Goal: Transaction & Acquisition: Book appointment/travel/reservation

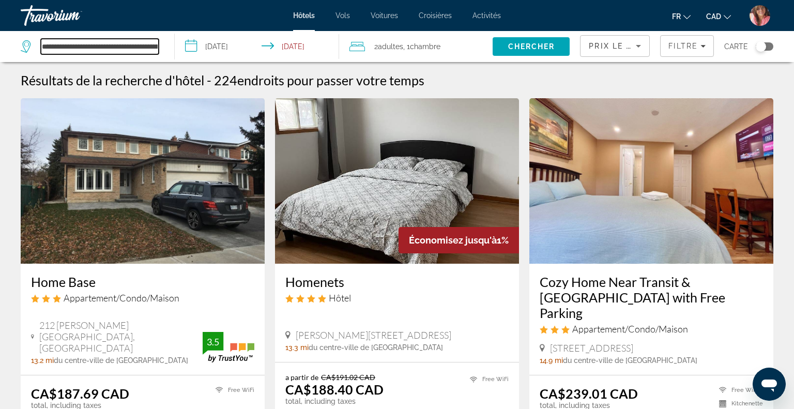
click at [141, 50] on input "**********" at bounding box center [100, 47] width 118 height 16
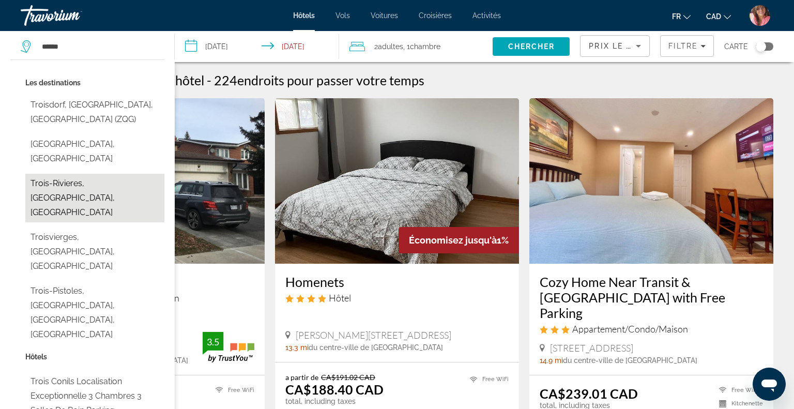
click at [42, 174] on button "Trois-Rivieres, [GEOGRAPHIC_DATA], [GEOGRAPHIC_DATA]" at bounding box center [94, 198] width 139 height 49
type input "**********"
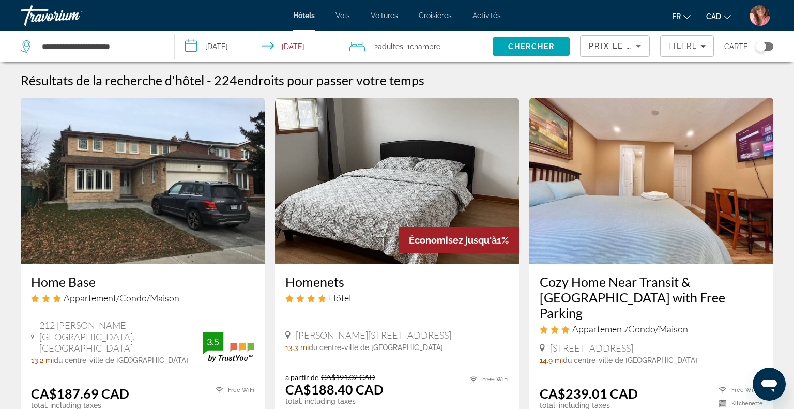
click at [223, 45] on input "**********" at bounding box center [259, 48] width 168 height 34
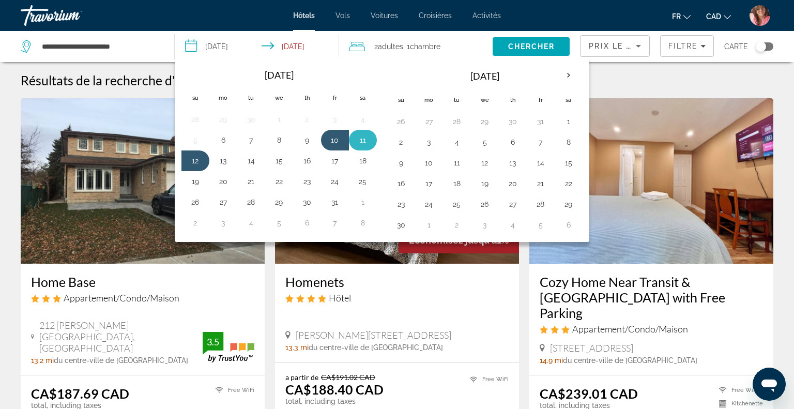
click at [364, 144] on button "11" at bounding box center [362, 140] width 17 height 14
click at [190, 158] on button "12" at bounding box center [195, 160] width 17 height 14
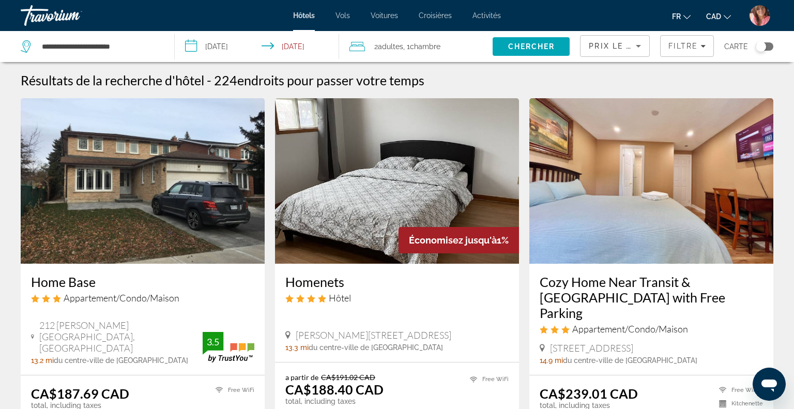
click at [213, 51] on input "**********" at bounding box center [259, 48] width 168 height 34
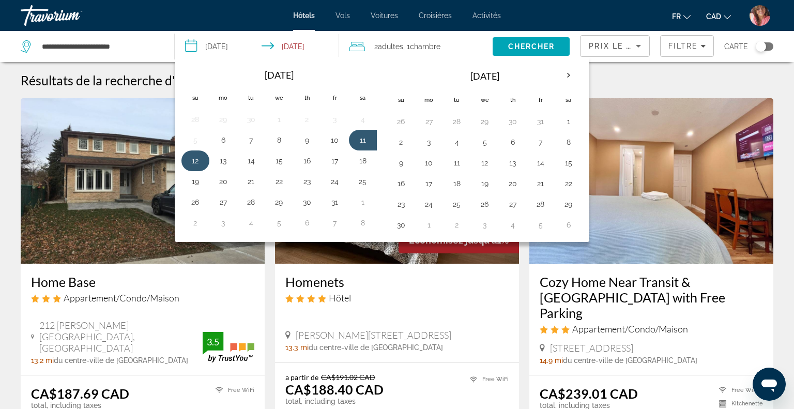
click at [196, 163] on button "12" at bounding box center [195, 160] width 17 height 14
click at [224, 160] on button "13" at bounding box center [223, 160] width 17 height 14
type input "**********"
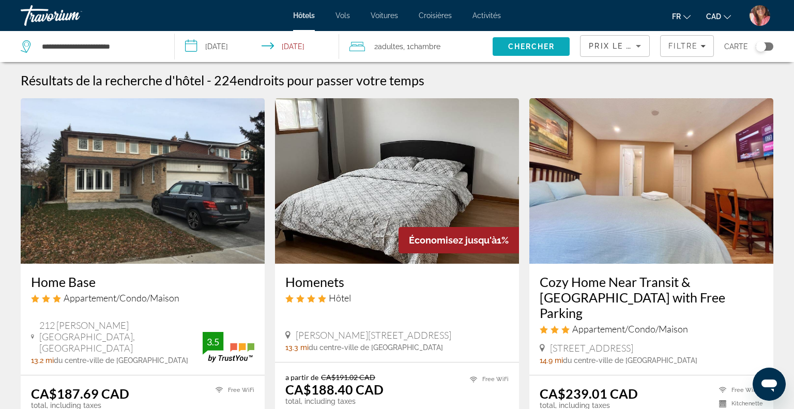
click at [513, 46] on span "Chercher" at bounding box center [531, 46] width 47 height 8
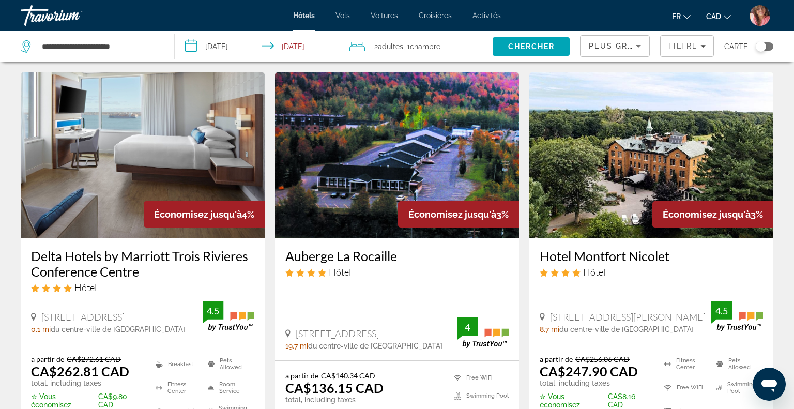
scroll to position [21, 0]
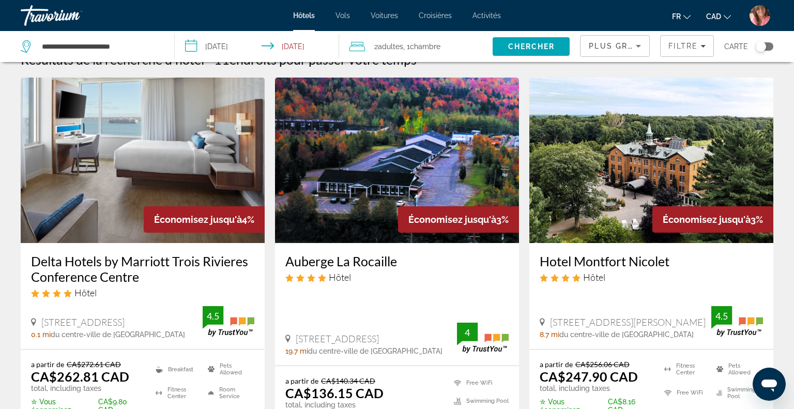
click at [132, 115] on img "Main content" at bounding box center [143, 160] width 244 height 165
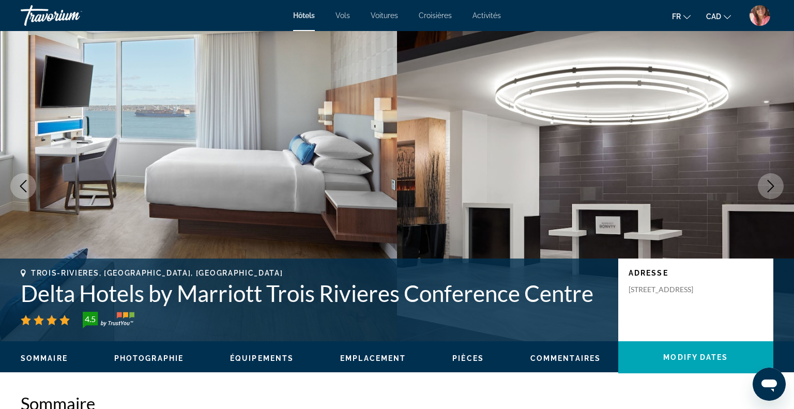
click at [771, 182] on icon "Next image" at bounding box center [770, 186] width 12 height 12
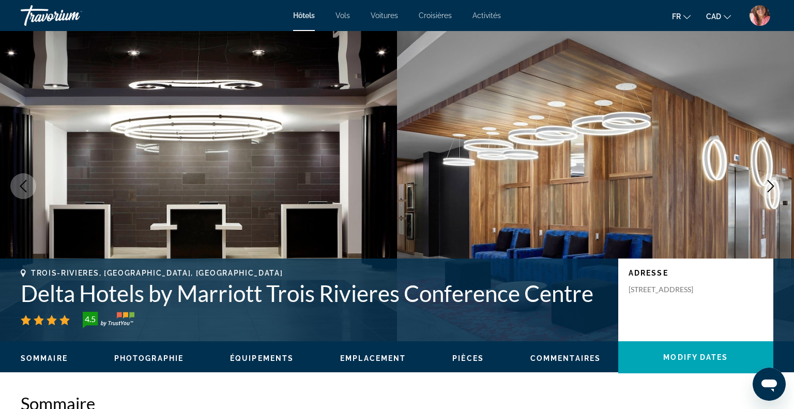
click at [771, 182] on icon "Next image" at bounding box center [770, 186] width 12 height 12
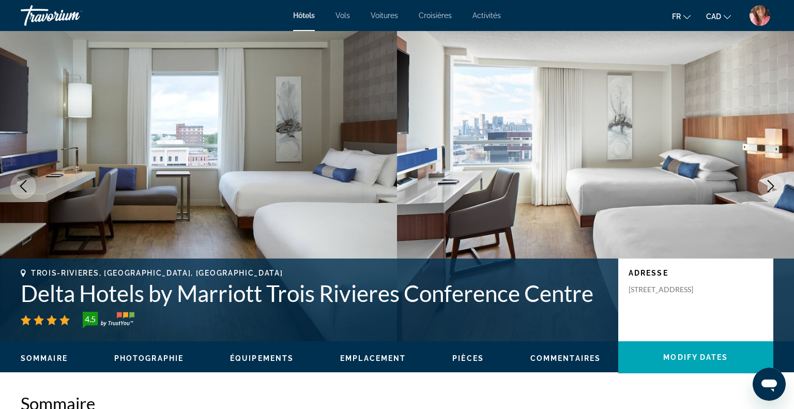
click at [767, 188] on icon "Next image" at bounding box center [770, 186] width 12 height 12
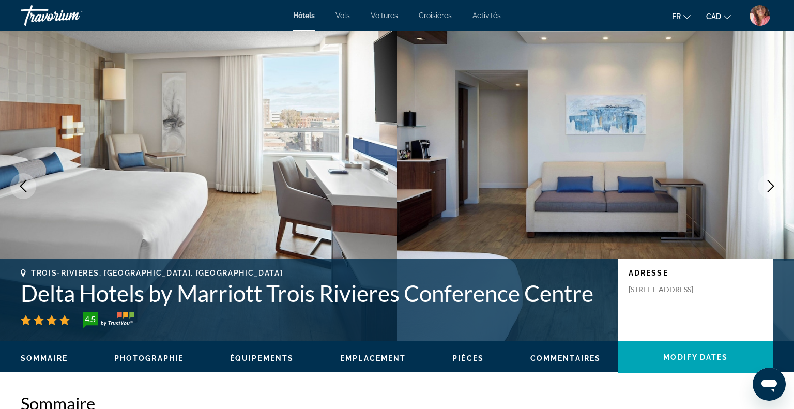
click at [767, 188] on icon "Next image" at bounding box center [770, 186] width 12 height 12
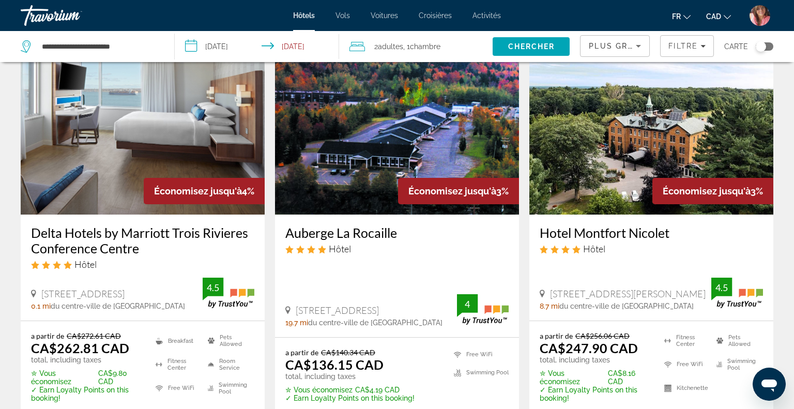
scroll to position [53, 0]
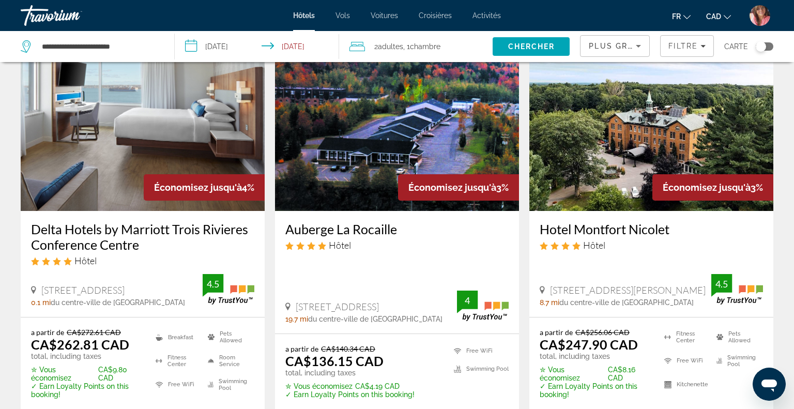
click at [413, 132] on img "Main content" at bounding box center [397, 127] width 244 height 165
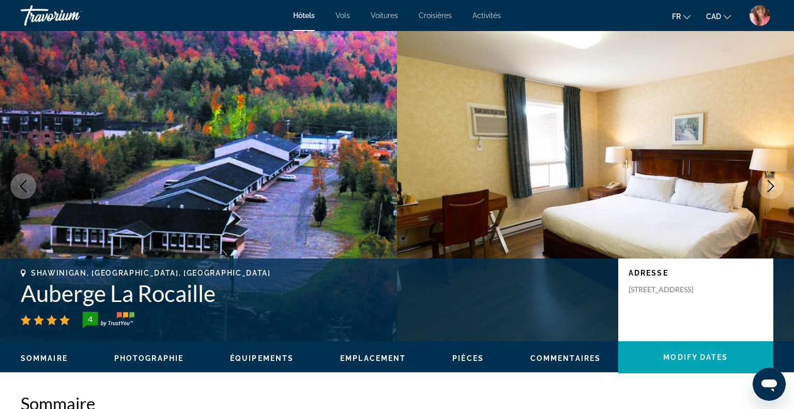
click at [765, 190] on icon "Next image" at bounding box center [770, 186] width 12 height 12
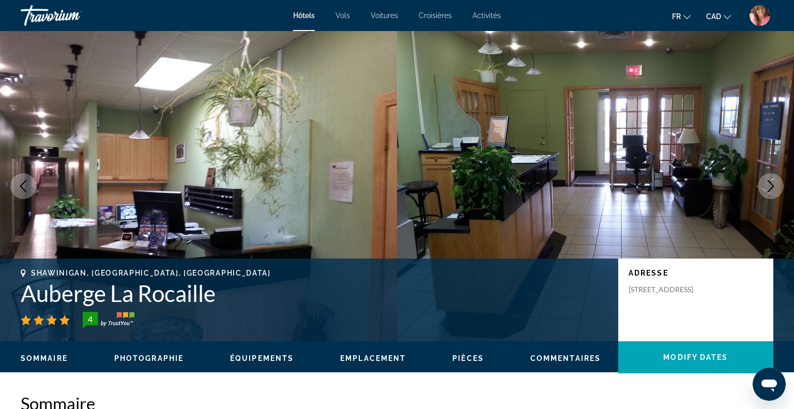
click at [765, 190] on icon "Next image" at bounding box center [770, 186] width 12 height 12
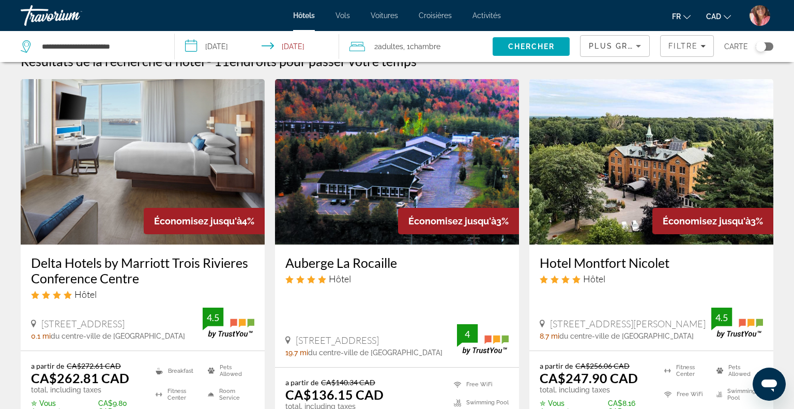
scroll to position [23, 0]
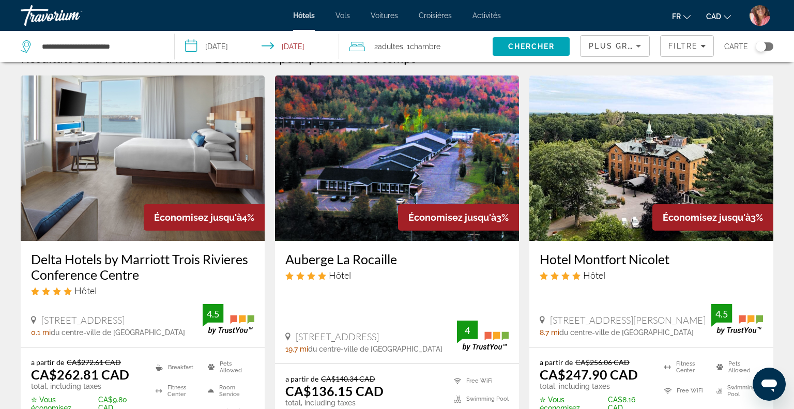
click at [614, 177] on img "Main content" at bounding box center [651, 157] width 244 height 165
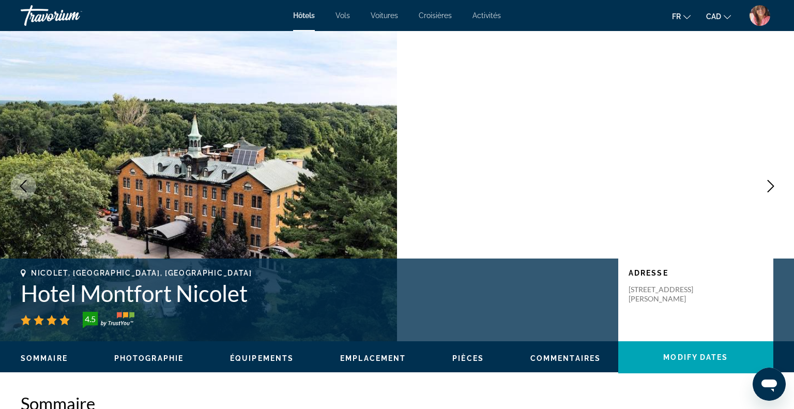
scroll to position [27, 0]
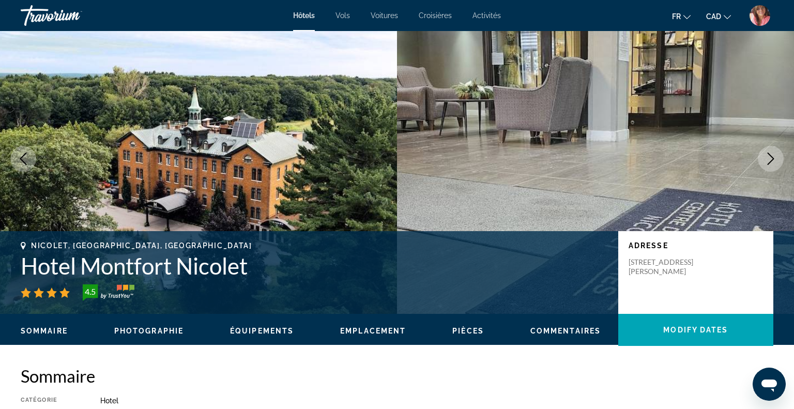
click at [765, 153] on icon "Next image" at bounding box center [770, 158] width 12 height 12
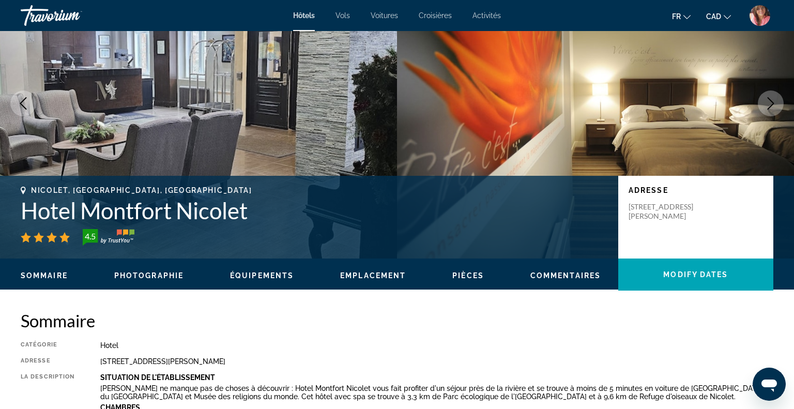
scroll to position [0, 0]
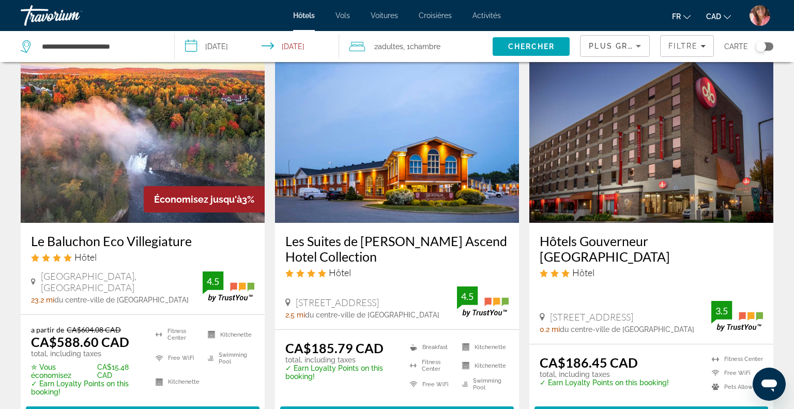
scroll to position [454, 0]
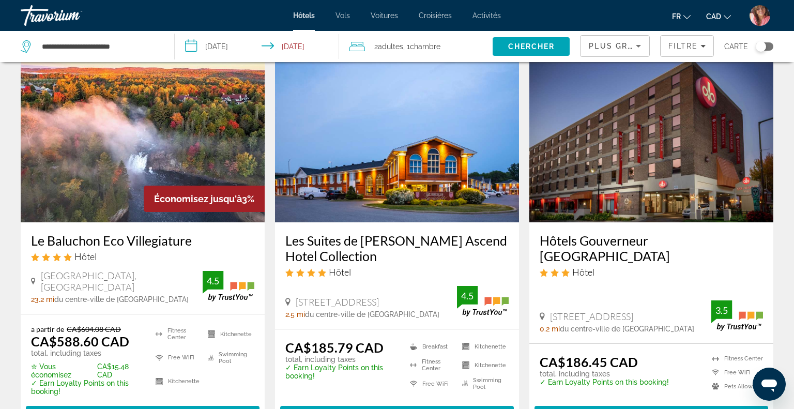
click at [366, 163] on img "Main content" at bounding box center [397, 139] width 244 height 165
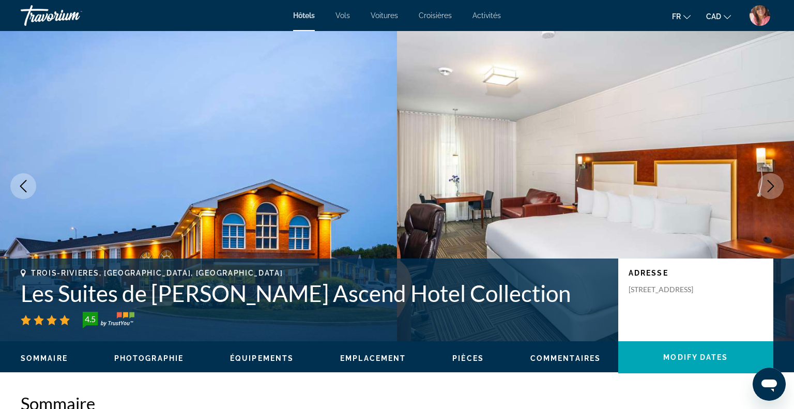
click at [767, 187] on icon "Next image" at bounding box center [770, 186] width 12 height 12
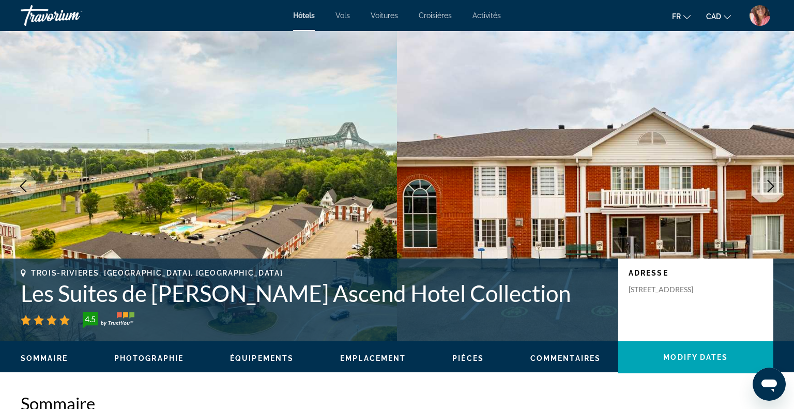
click at [771, 186] on icon "Next image" at bounding box center [770, 186] width 12 height 12
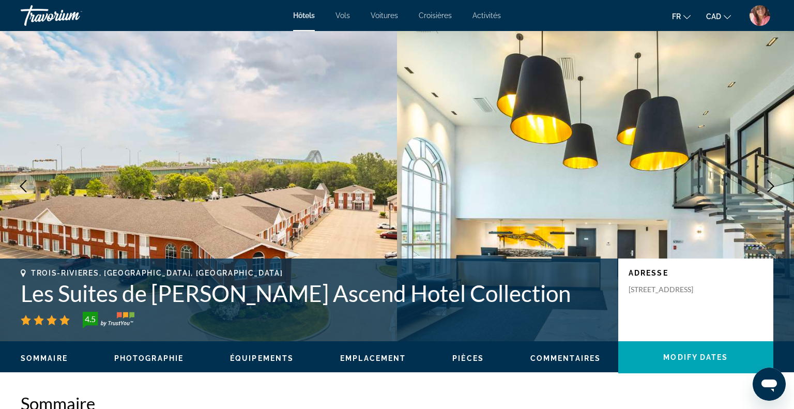
click at [771, 186] on icon "Next image" at bounding box center [770, 186] width 12 height 12
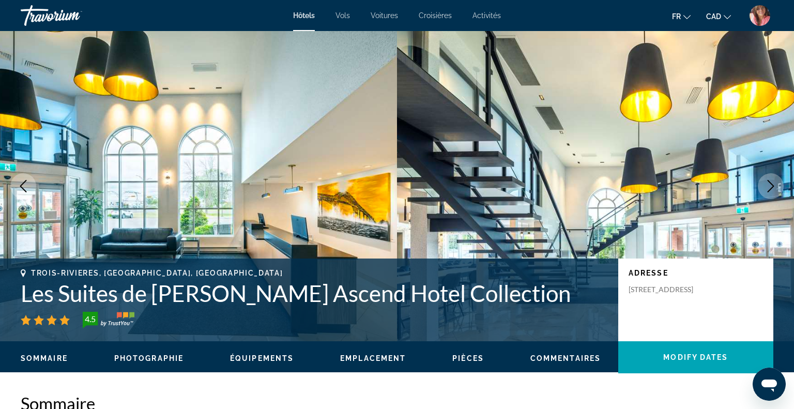
click at [771, 186] on icon "Next image" at bounding box center [770, 186] width 12 height 12
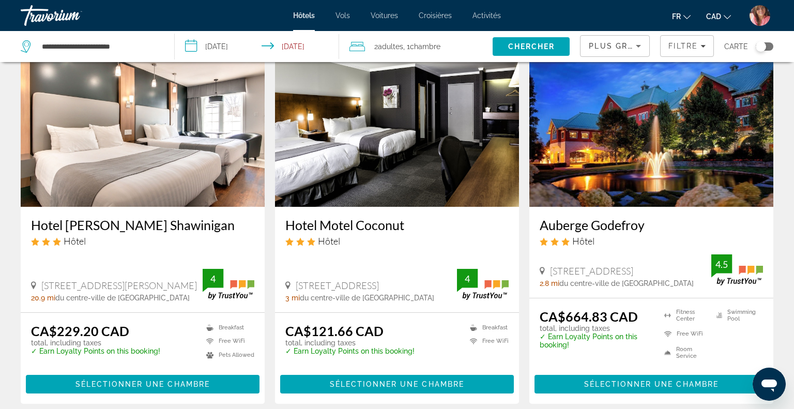
scroll to position [869, 0]
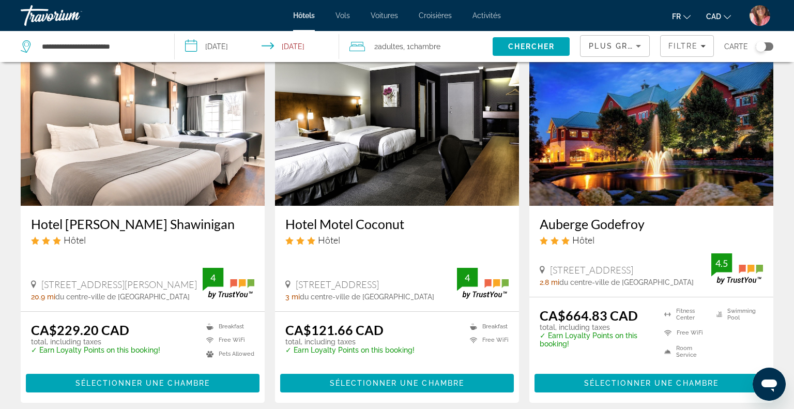
click at [208, 150] on img "Main content" at bounding box center [143, 122] width 244 height 165
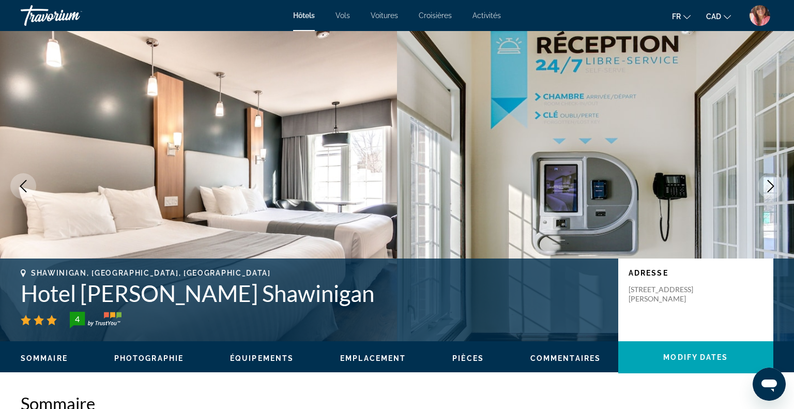
click at [769, 190] on icon "Next image" at bounding box center [770, 186] width 7 height 12
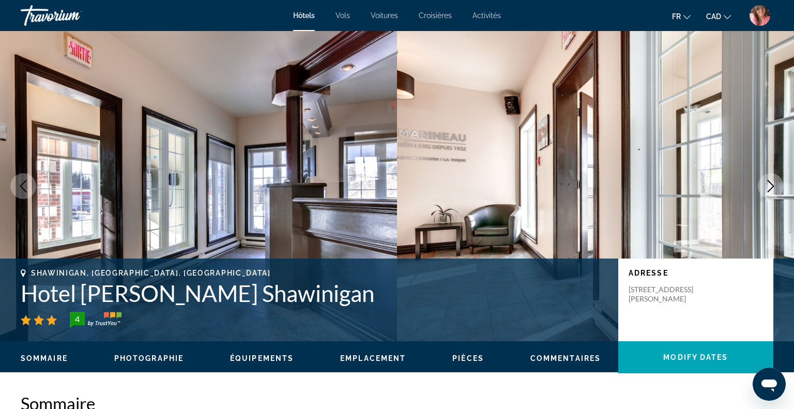
click at [769, 190] on icon "Next image" at bounding box center [770, 186] width 7 height 12
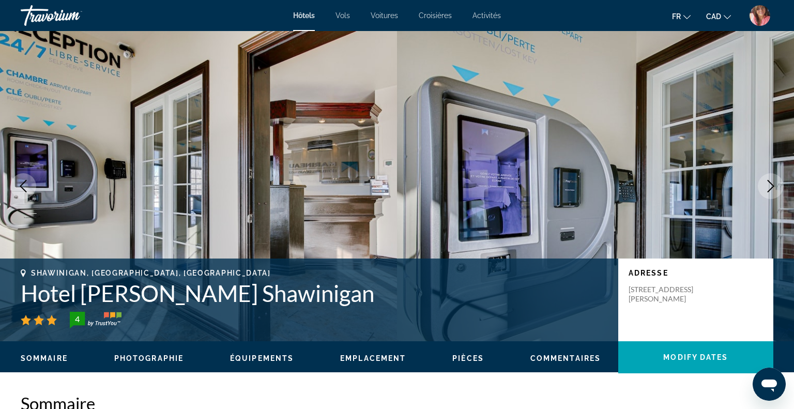
click at [769, 190] on icon "Next image" at bounding box center [770, 186] width 7 height 12
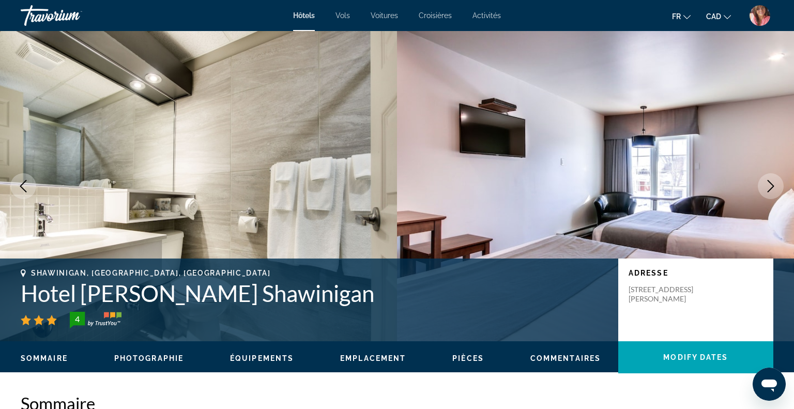
click at [769, 190] on icon "Next image" at bounding box center [770, 186] width 7 height 12
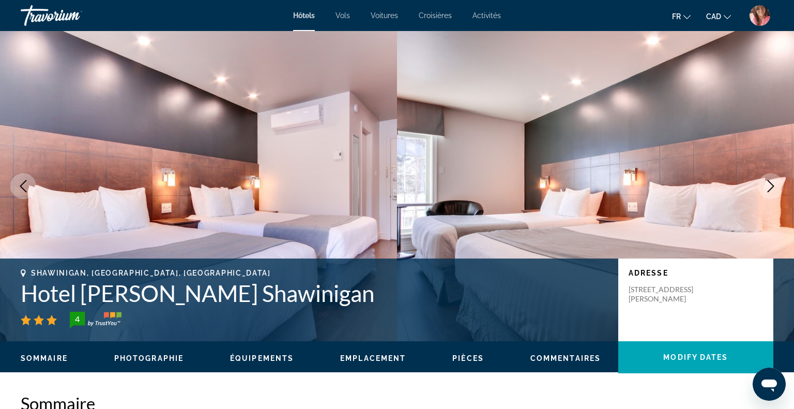
click at [769, 190] on icon "Next image" at bounding box center [770, 186] width 7 height 12
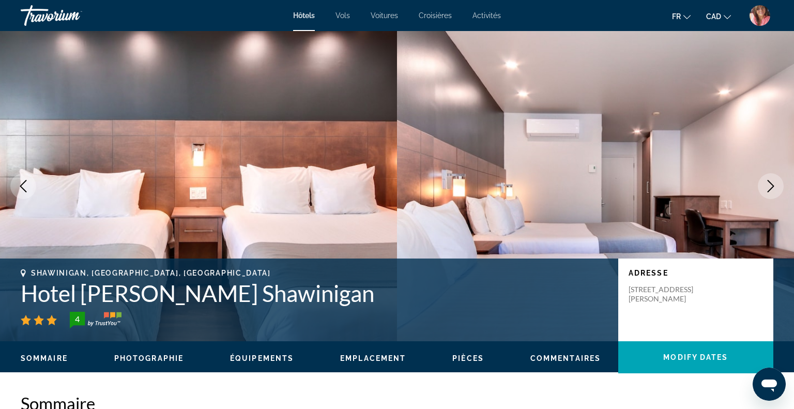
click at [769, 190] on icon "Next image" at bounding box center [770, 186] width 7 height 12
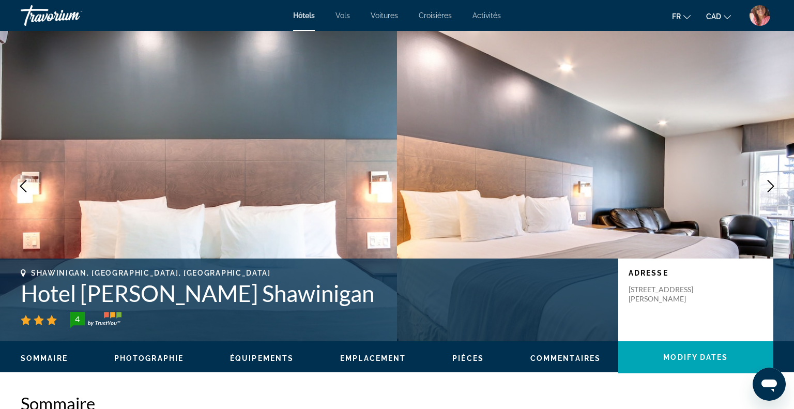
click at [769, 190] on icon "Next image" at bounding box center [770, 186] width 7 height 12
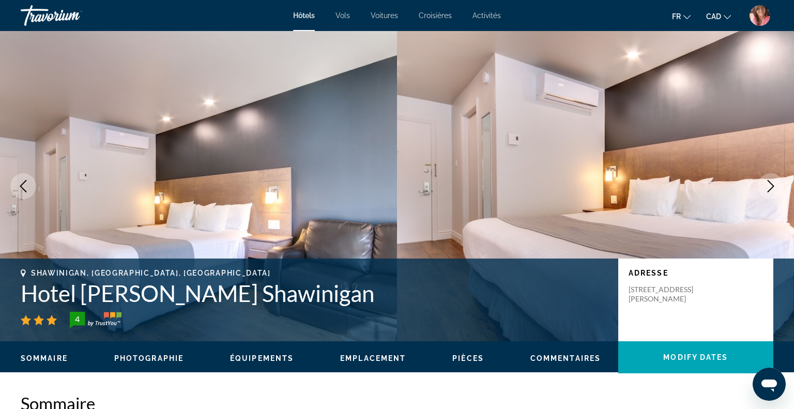
click at [769, 190] on icon "Next image" at bounding box center [770, 186] width 7 height 12
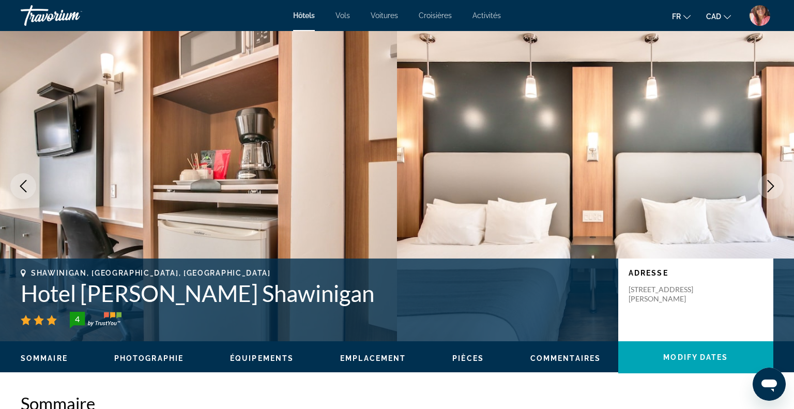
click at [769, 190] on icon "Next image" at bounding box center [770, 186] width 7 height 12
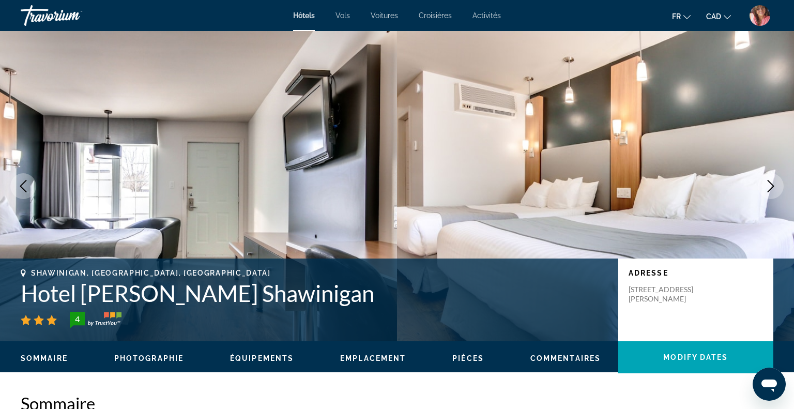
click at [769, 190] on icon "Next image" at bounding box center [770, 186] width 7 height 12
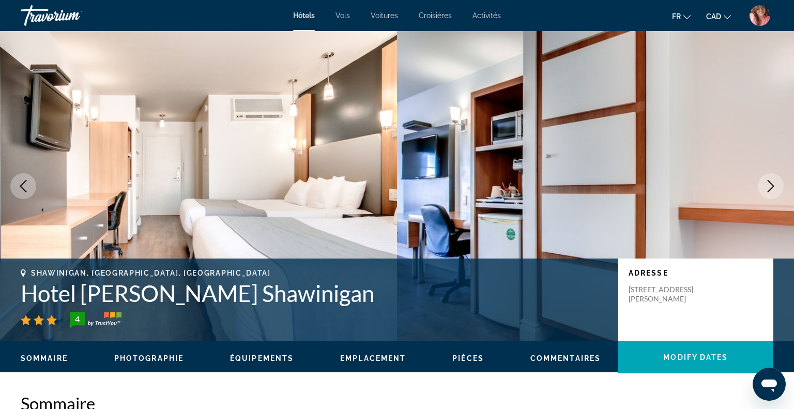
click at [769, 190] on icon "Next image" at bounding box center [770, 186] width 7 height 12
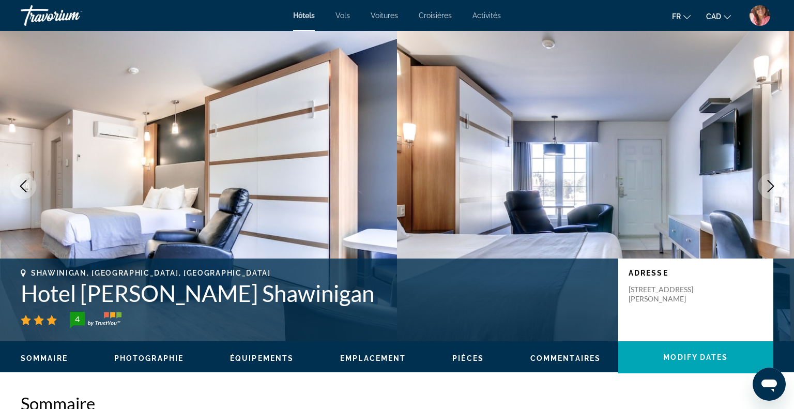
click at [769, 190] on icon "Next image" at bounding box center [770, 186] width 7 height 12
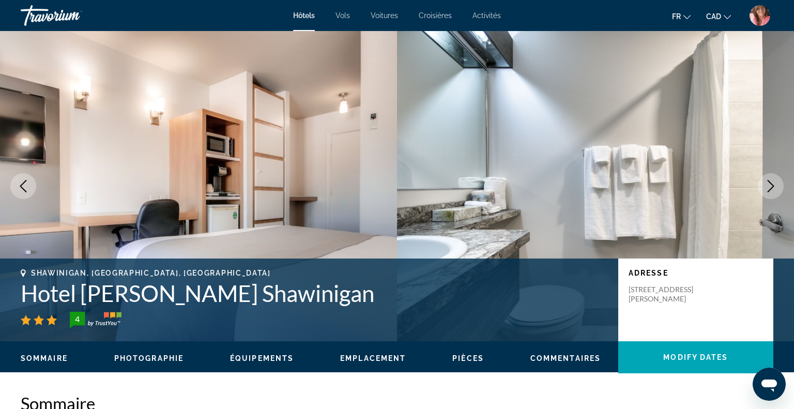
click at [769, 190] on icon "Next image" at bounding box center [770, 186] width 7 height 12
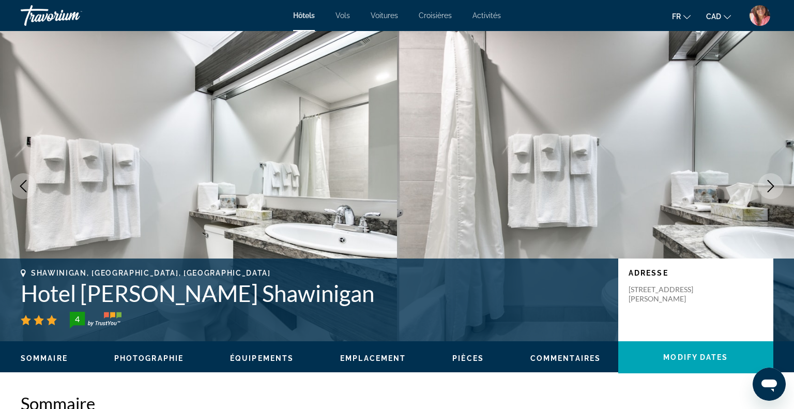
click at [769, 190] on icon "Next image" at bounding box center [770, 186] width 7 height 12
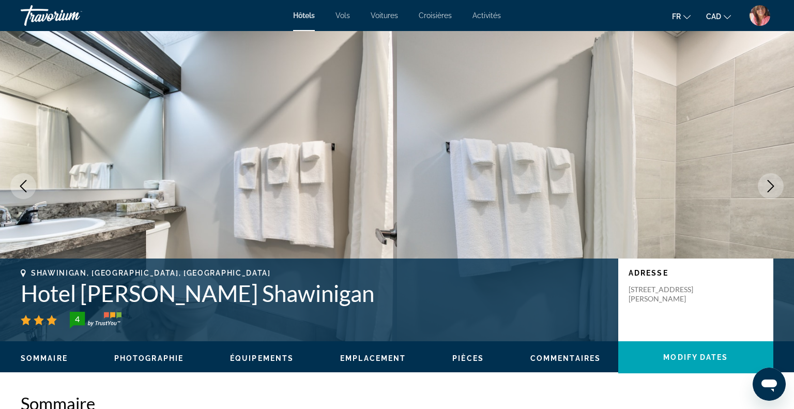
click at [769, 190] on icon "Next image" at bounding box center [770, 186] width 7 height 12
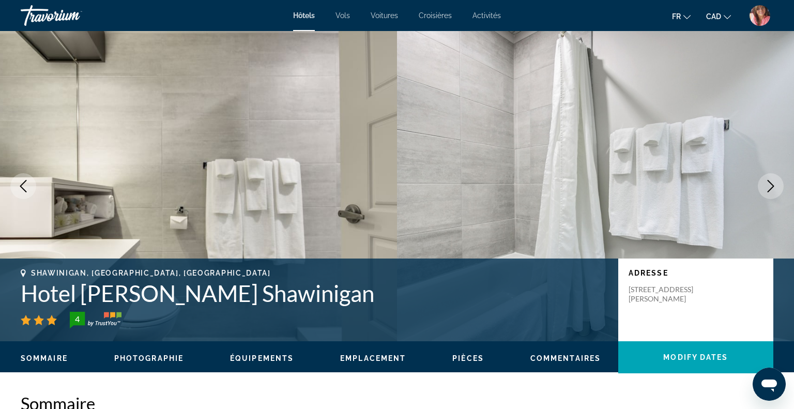
click at [769, 190] on icon "Next image" at bounding box center [770, 186] width 7 height 12
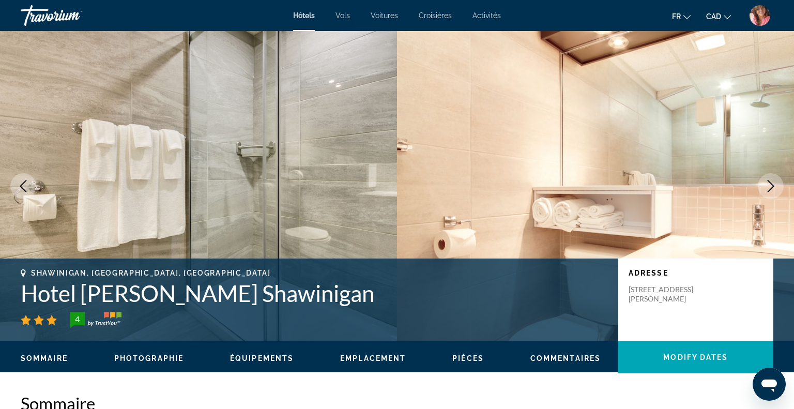
click at [769, 190] on icon "Next image" at bounding box center [770, 186] width 7 height 12
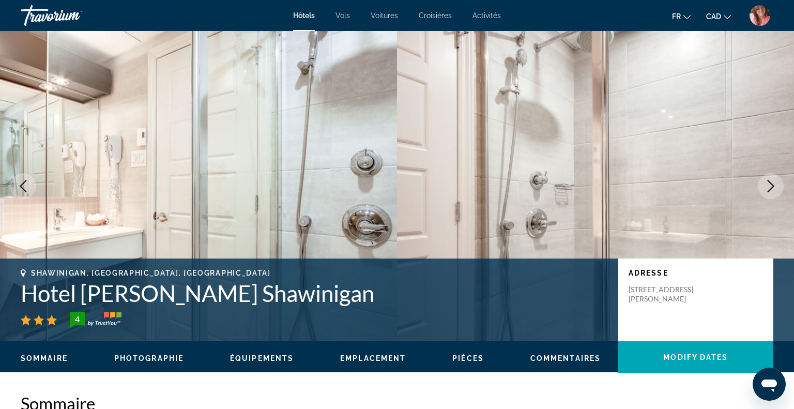
click at [769, 190] on icon "Next image" at bounding box center [770, 186] width 7 height 12
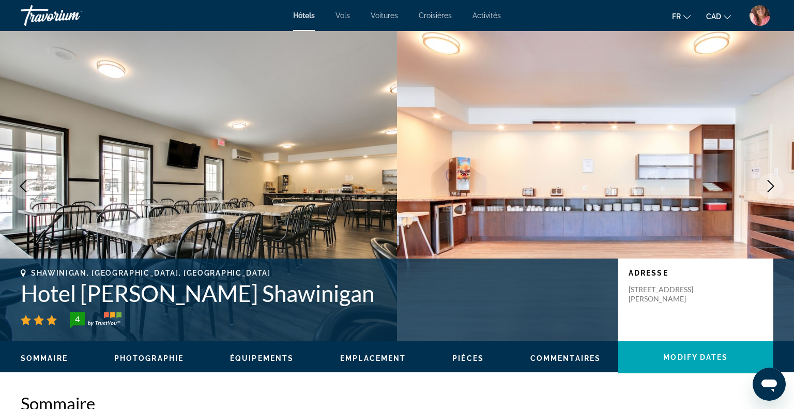
click at [769, 190] on icon "Next image" at bounding box center [770, 186] width 7 height 12
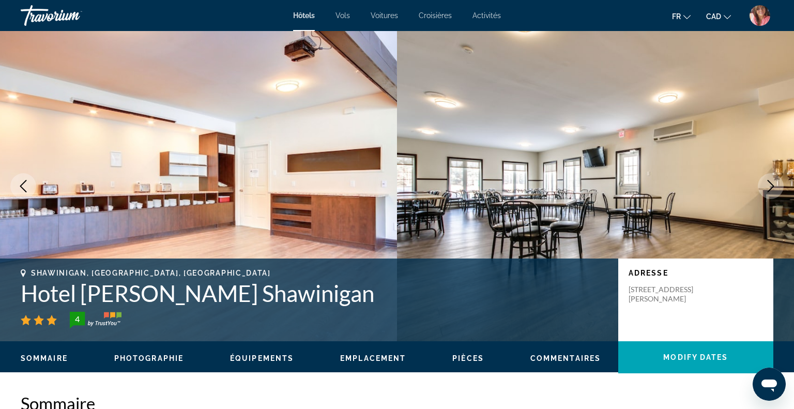
click at [769, 190] on icon "Next image" at bounding box center [770, 186] width 7 height 12
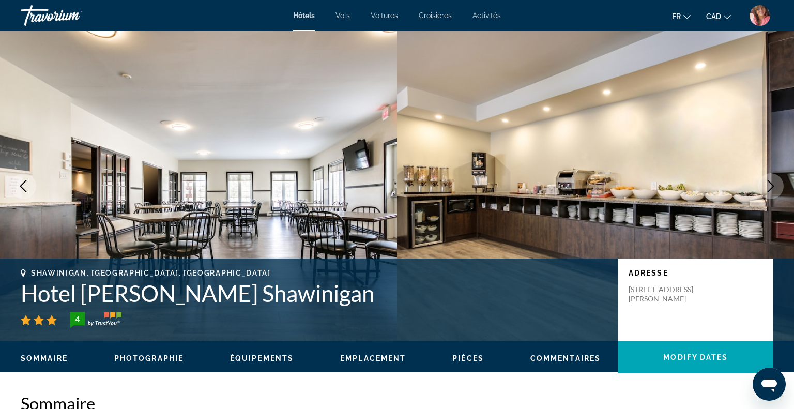
click at [769, 190] on icon "Next image" at bounding box center [770, 186] width 7 height 12
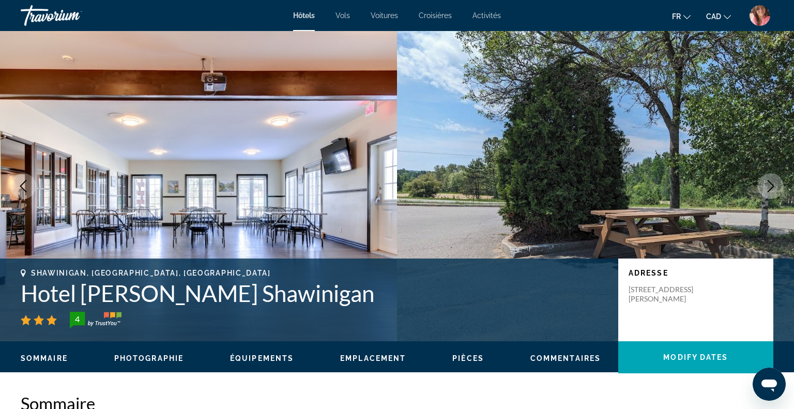
click at [769, 190] on icon "Next image" at bounding box center [770, 186] width 7 height 12
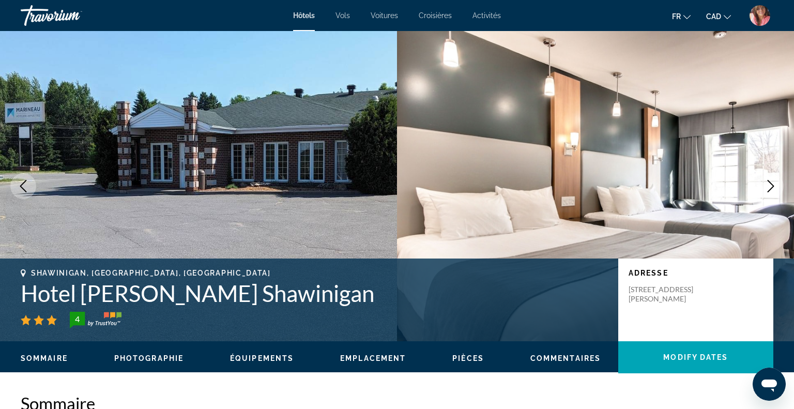
click at [769, 190] on icon "Next image" at bounding box center [770, 186] width 7 height 12
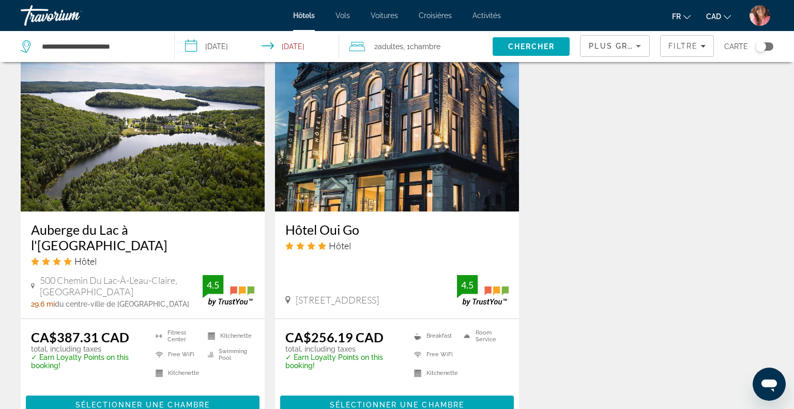
scroll to position [1247, 0]
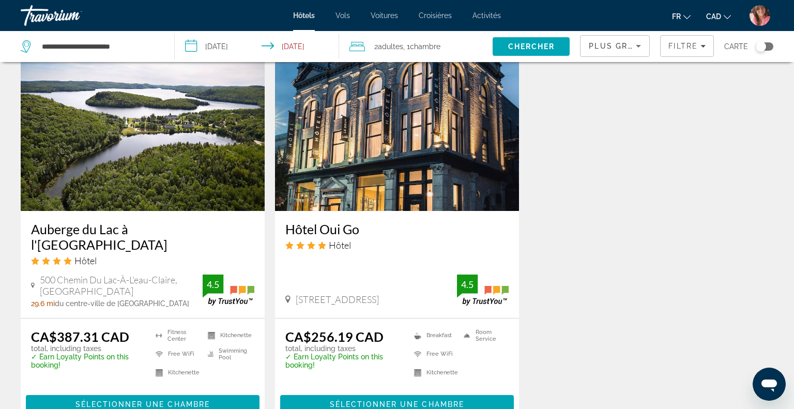
click at [172, 202] on img "Main content" at bounding box center [143, 127] width 244 height 165
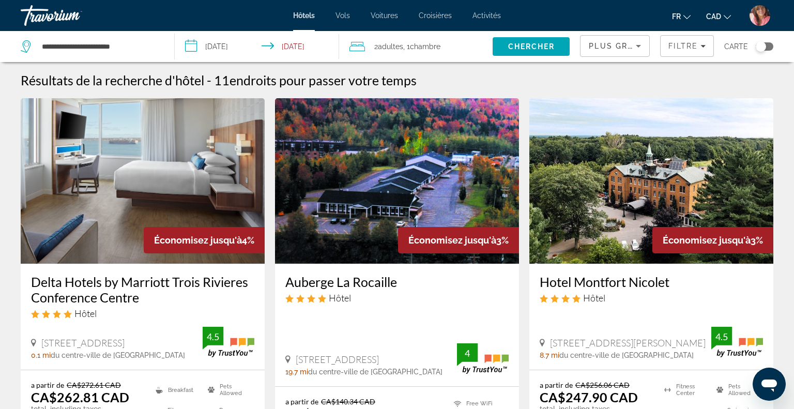
click at [221, 45] on input "**********" at bounding box center [259, 48] width 168 height 34
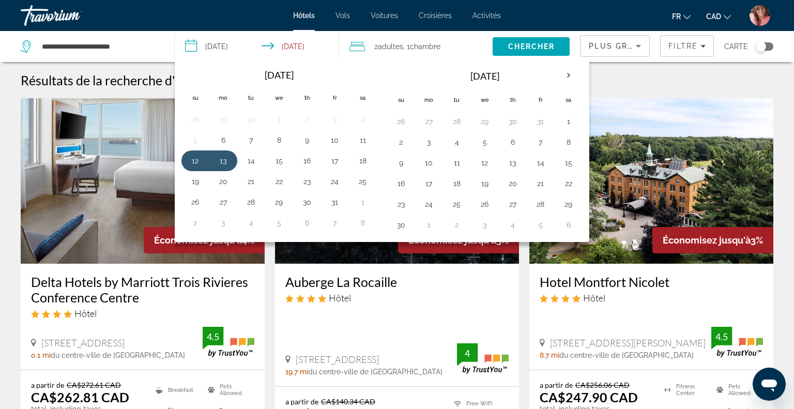
click at [614, 79] on div "Résultats de la recherche d'hôtel - 11 endroits pour passer votre temps" at bounding box center [397, 80] width 752 height 16
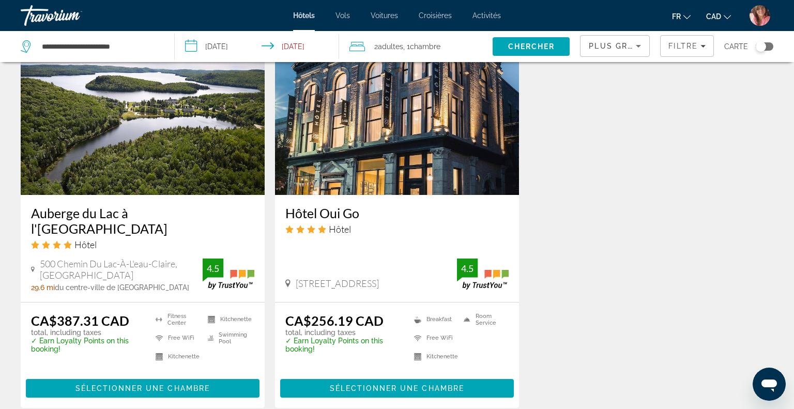
scroll to position [1244, 0]
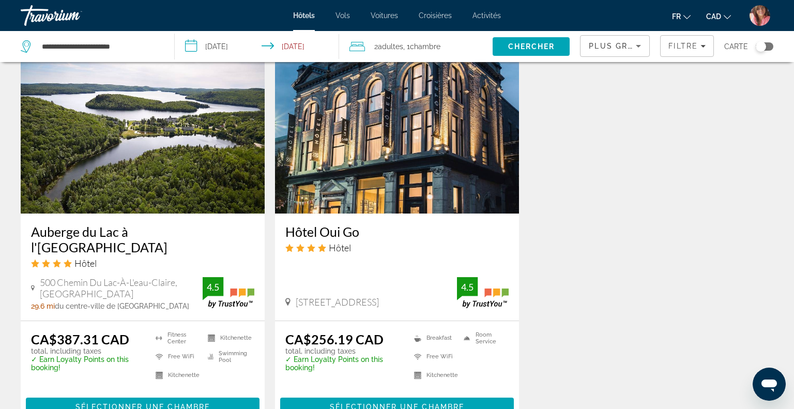
click at [450, 127] on img "Main content" at bounding box center [397, 130] width 244 height 165
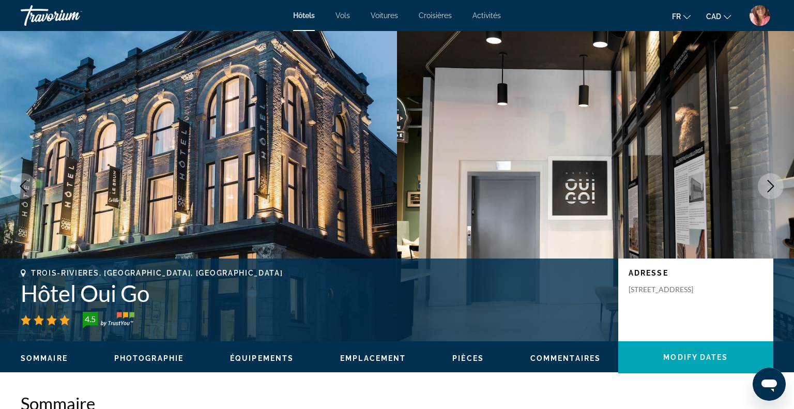
click at [769, 193] on button "Next image" at bounding box center [771, 186] width 26 height 26
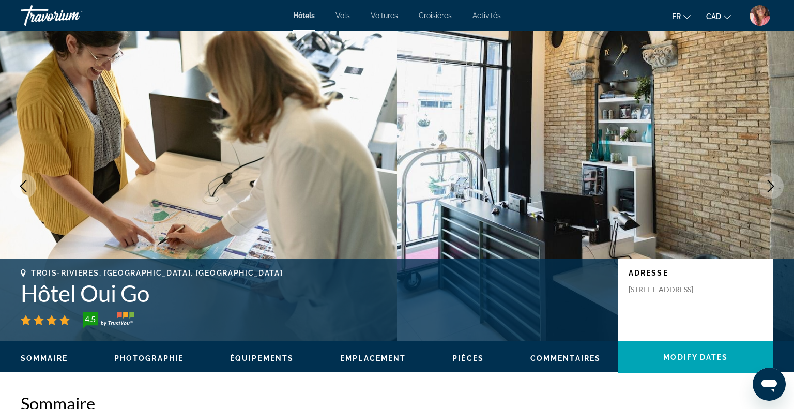
click at [769, 193] on button "Next image" at bounding box center [771, 186] width 26 height 26
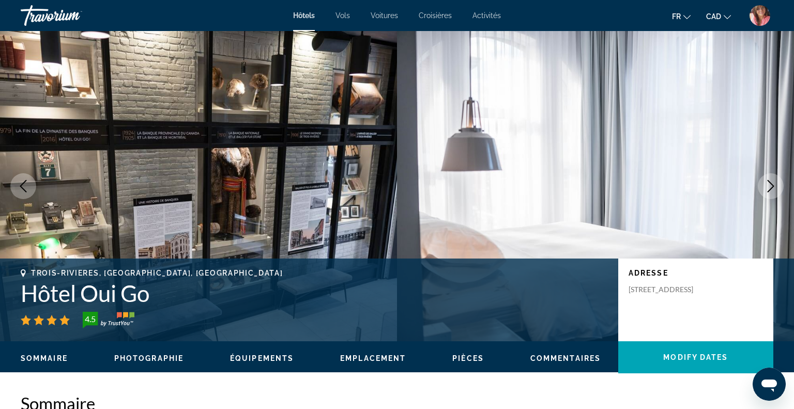
click at [769, 193] on button "Next image" at bounding box center [771, 186] width 26 height 26
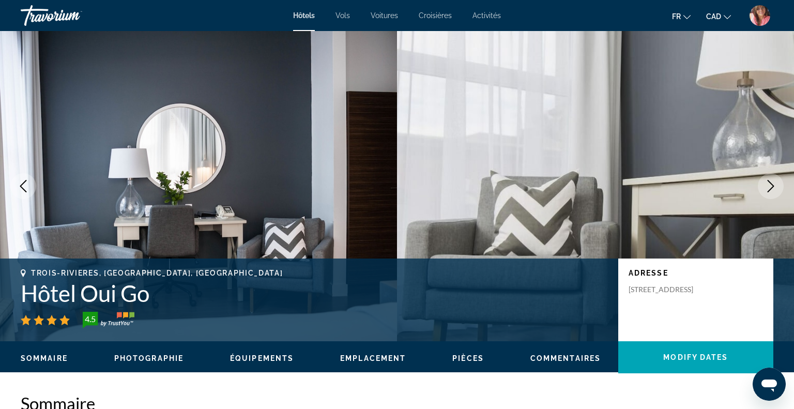
click at [769, 193] on button "Next image" at bounding box center [771, 186] width 26 height 26
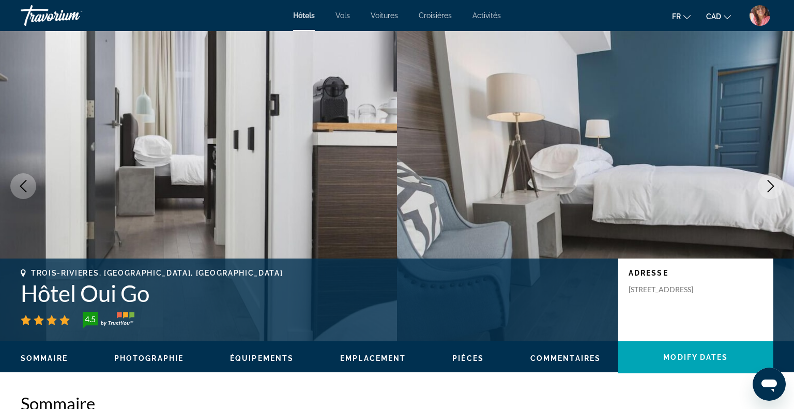
click at [769, 193] on button "Next image" at bounding box center [771, 186] width 26 height 26
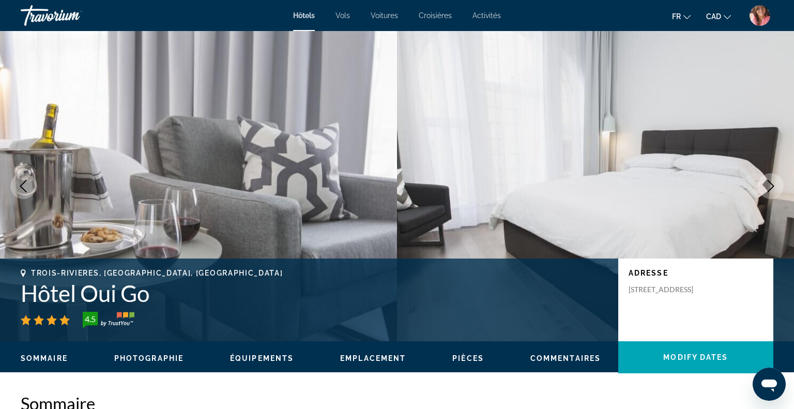
click at [769, 193] on button "Next image" at bounding box center [771, 186] width 26 height 26
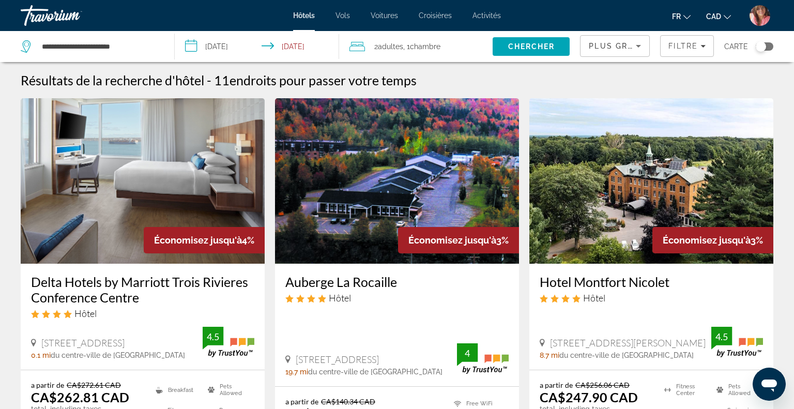
click at [233, 43] on input "**********" at bounding box center [259, 48] width 168 height 34
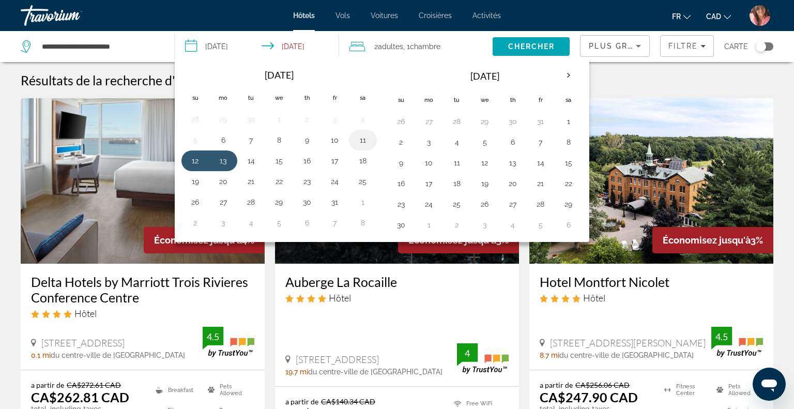
click at [361, 140] on button "11" at bounding box center [362, 140] width 17 height 14
click at [199, 160] on button "12" at bounding box center [195, 160] width 17 height 14
type input "**********"
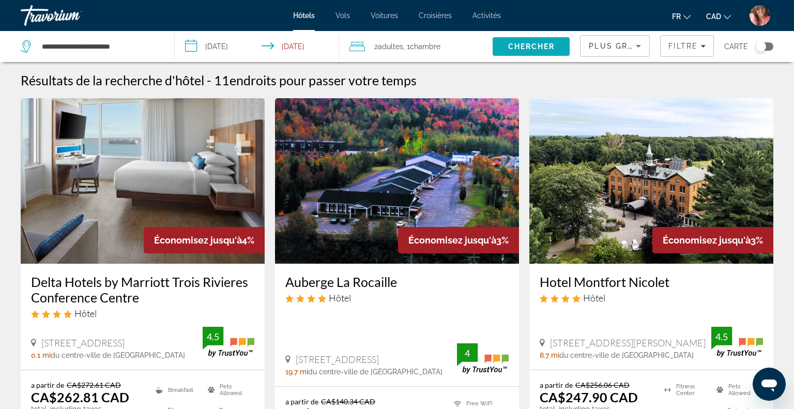
click at [540, 46] on span "Chercher" at bounding box center [531, 46] width 47 height 8
click at [143, 49] on input "**********" at bounding box center [100, 47] width 118 height 16
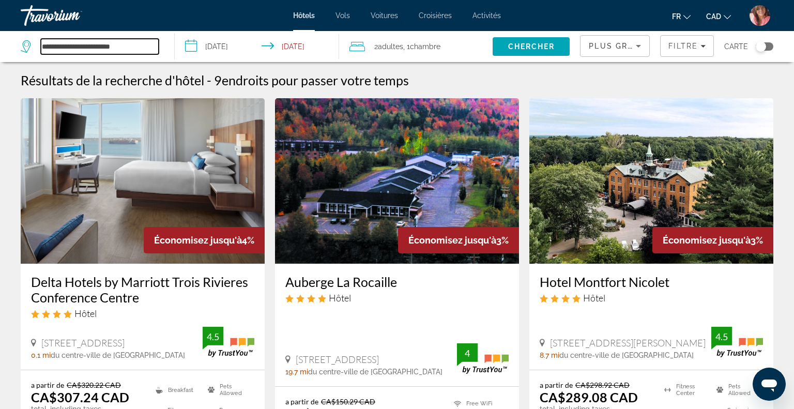
paste input "Search hotel destination"
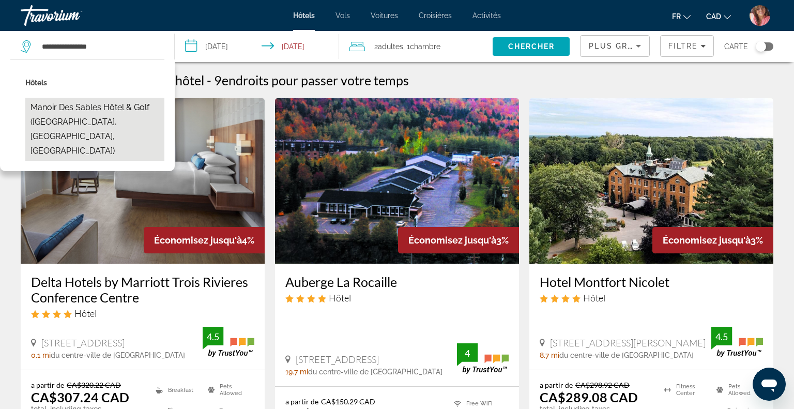
click at [90, 112] on button "Manoir des Sables Hôtel & Golf ([GEOGRAPHIC_DATA], [GEOGRAPHIC_DATA], [GEOGRAPH…" at bounding box center [94, 129] width 139 height 63
type input "**********"
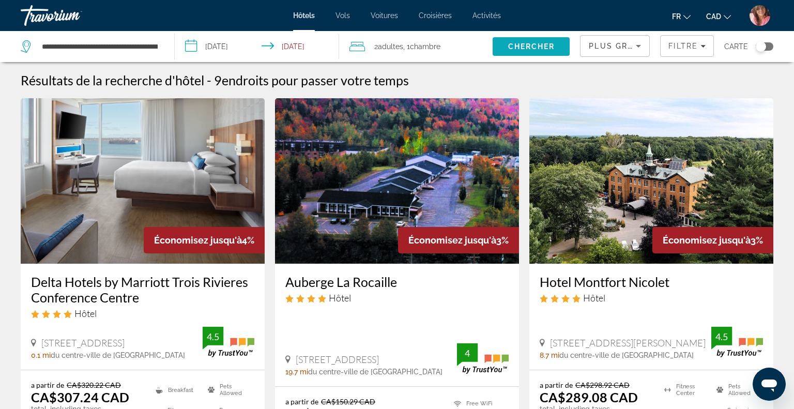
click at [549, 50] on span "Chercher" at bounding box center [531, 46] width 47 height 8
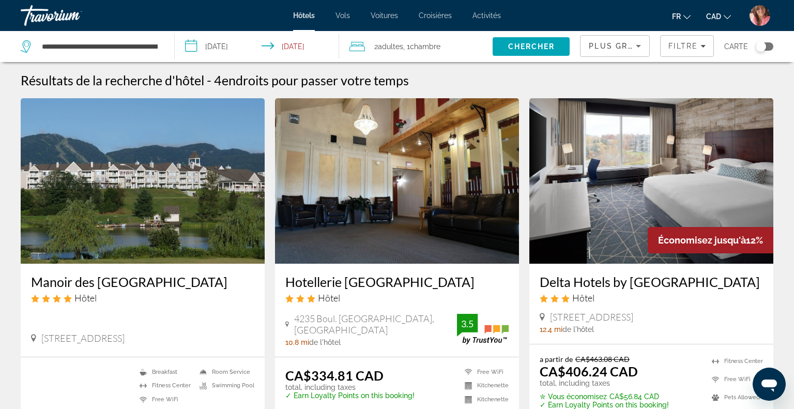
scroll to position [32, 0]
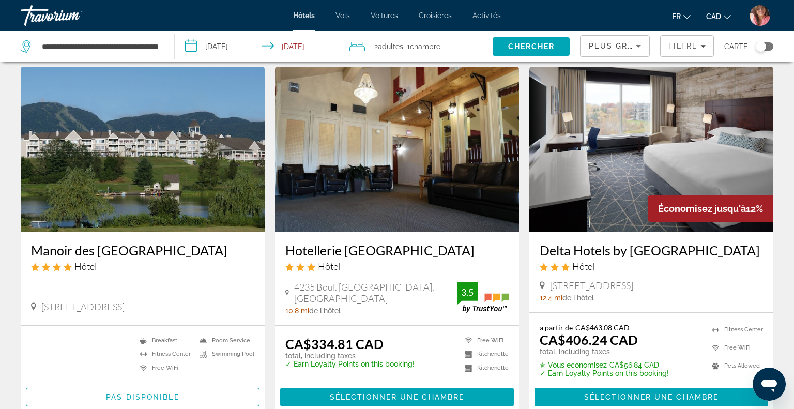
click at [622, 113] on img "Main content" at bounding box center [651, 149] width 244 height 165
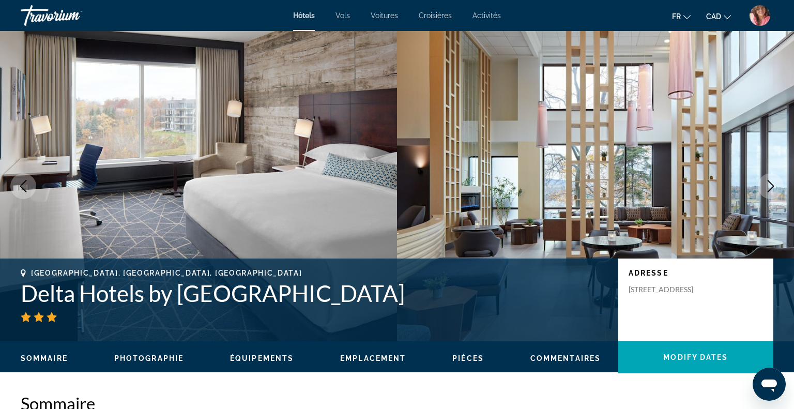
click at [766, 187] on icon "Next image" at bounding box center [770, 186] width 12 height 12
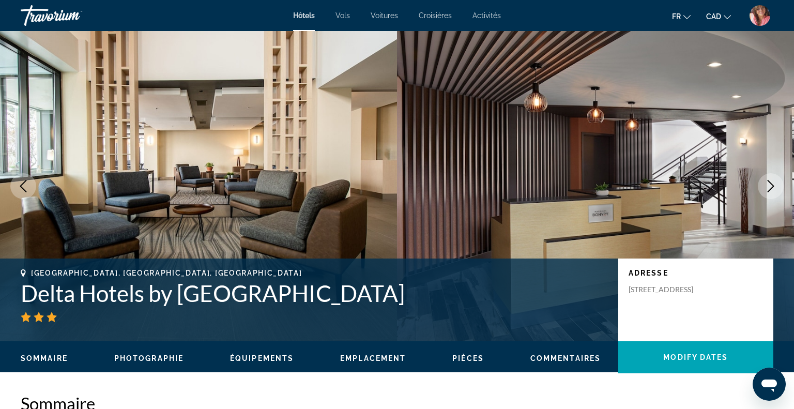
click at [766, 187] on icon "Next image" at bounding box center [770, 186] width 12 height 12
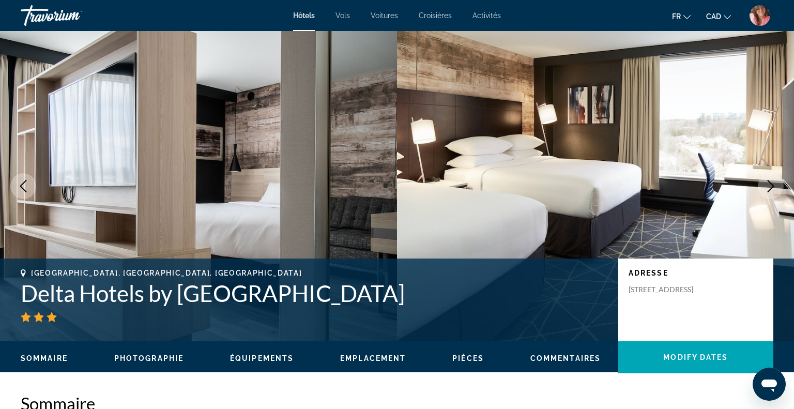
click at [766, 187] on icon "Next image" at bounding box center [770, 186] width 12 height 12
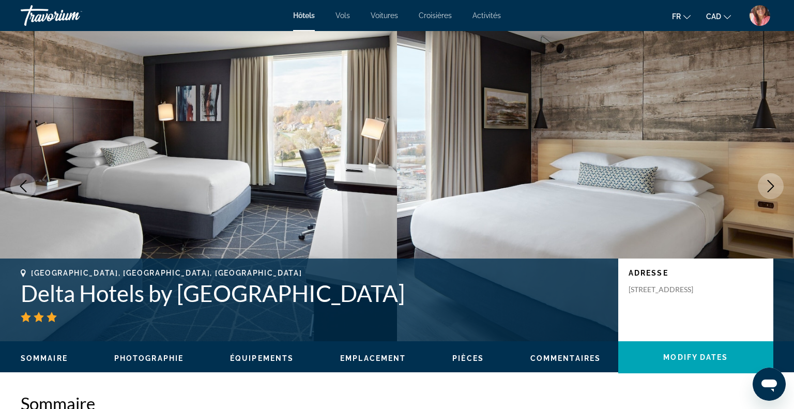
click at [766, 187] on icon "Next image" at bounding box center [770, 186] width 12 height 12
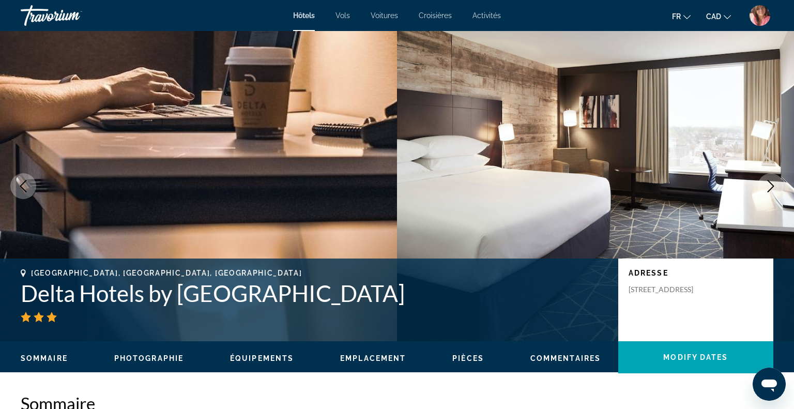
click at [766, 187] on icon "Next image" at bounding box center [770, 186] width 12 height 12
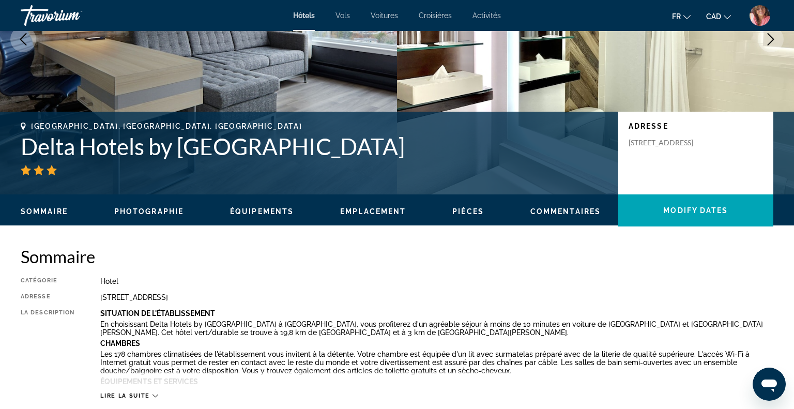
scroll to position [149, 0]
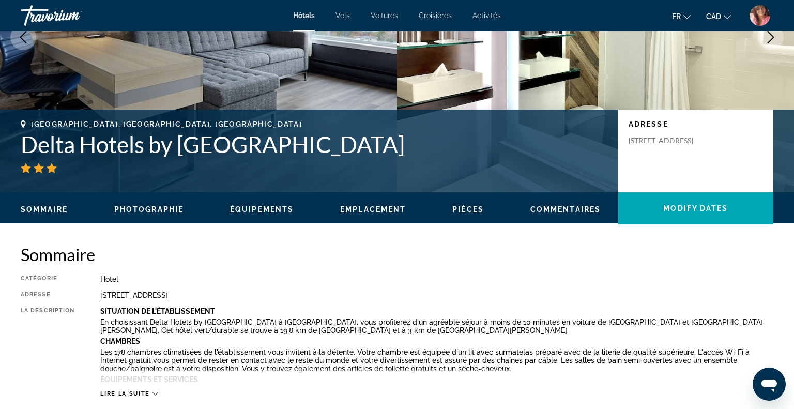
drag, startPoint x: 20, startPoint y: 140, endPoint x: 584, endPoint y: 152, distance: 564.9
click at [584, 152] on div "[GEOGRAPHIC_DATA], [GEOGRAPHIC_DATA], [GEOGRAPHIC_DATA] Delta Hotels by [GEOGRA…" at bounding box center [397, 151] width 794 height 62
copy h1 "Delta Hotels by [GEOGRAPHIC_DATA]"
